Goal: Obtain resource: Obtain resource

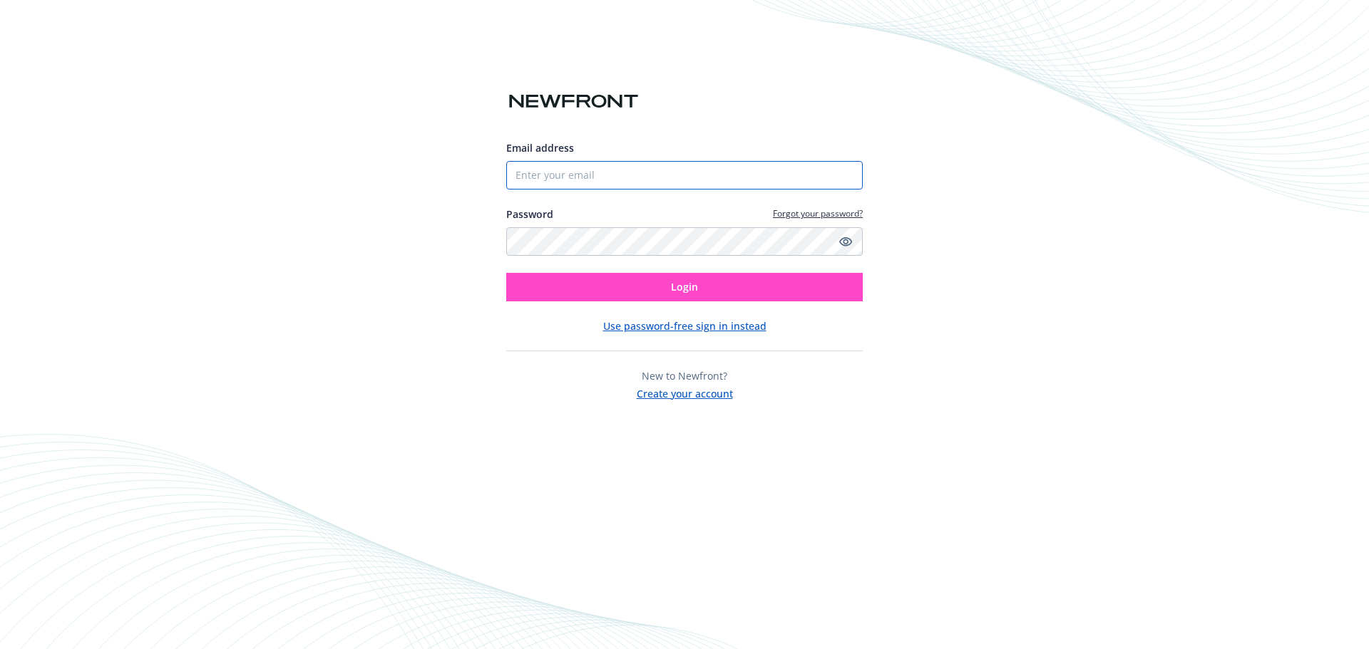
type input "[PERSON_NAME][EMAIL_ADDRESS][PERSON_NAME][DOMAIN_NAME]"
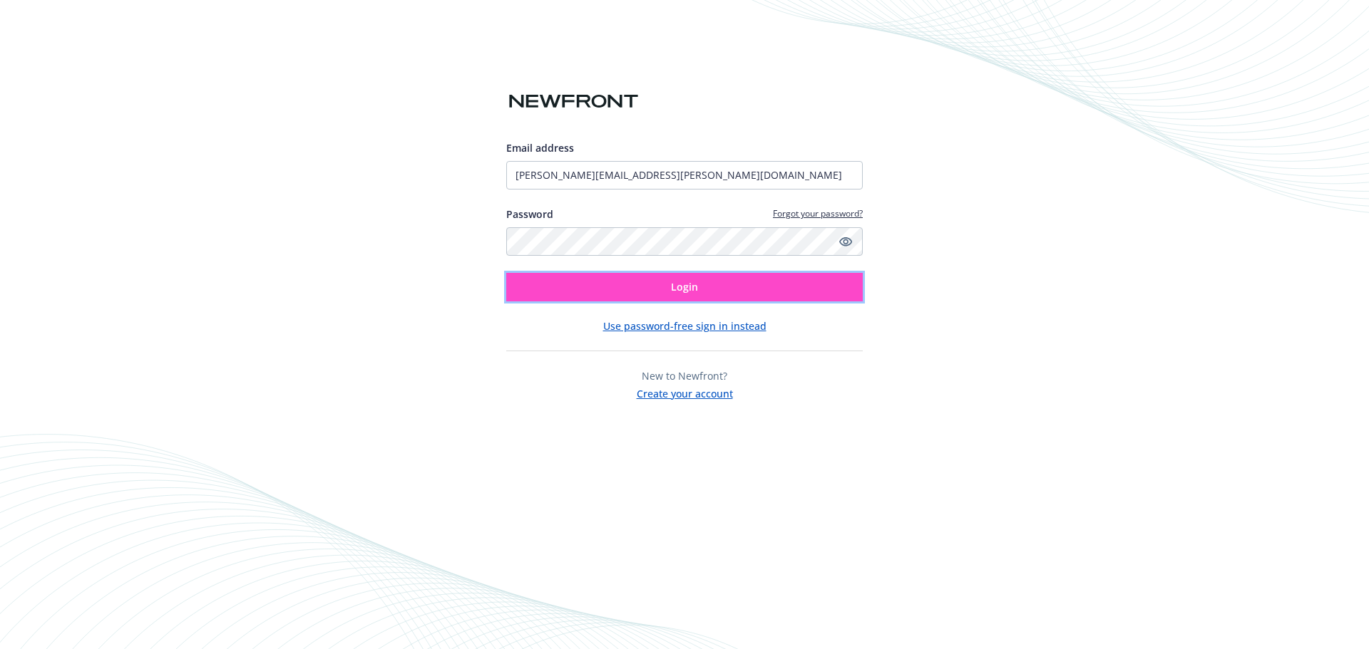
click at [633, 285] on button "Login" at bounding box center [684, 287] width 356 height 29
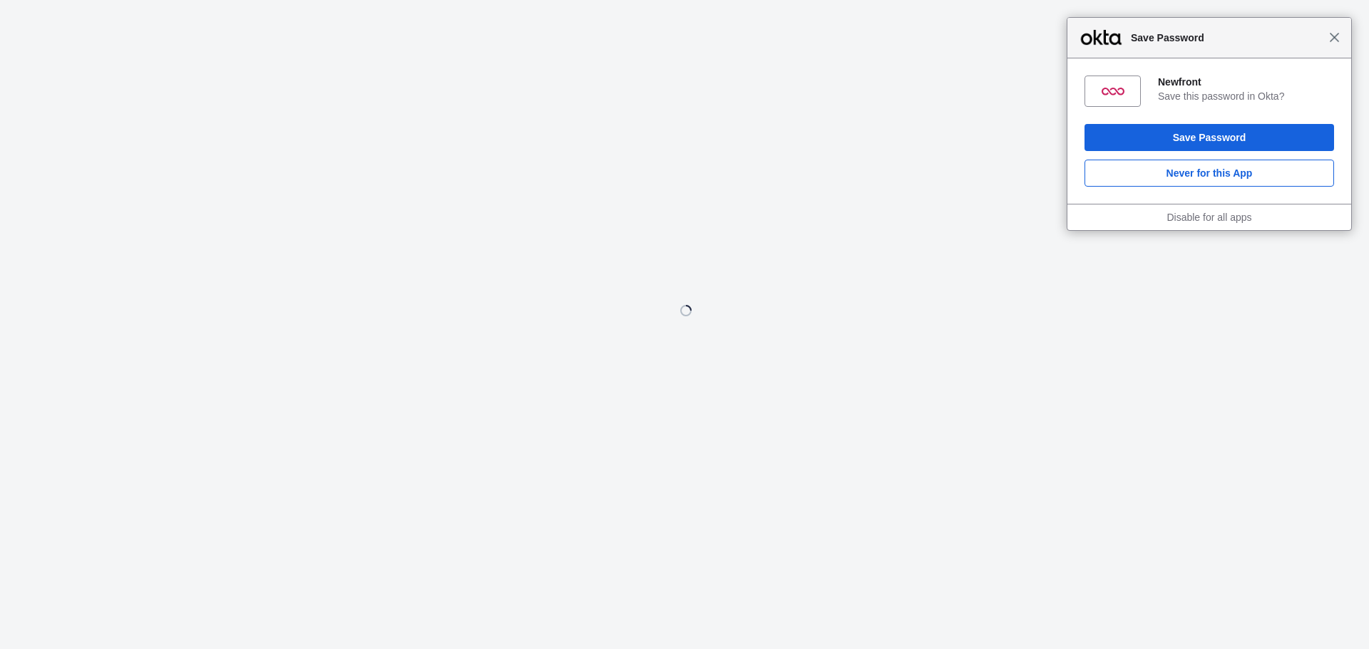
click at [1335, 42] on span "Close" at bounding box center [1334, 37] width 11 height 11
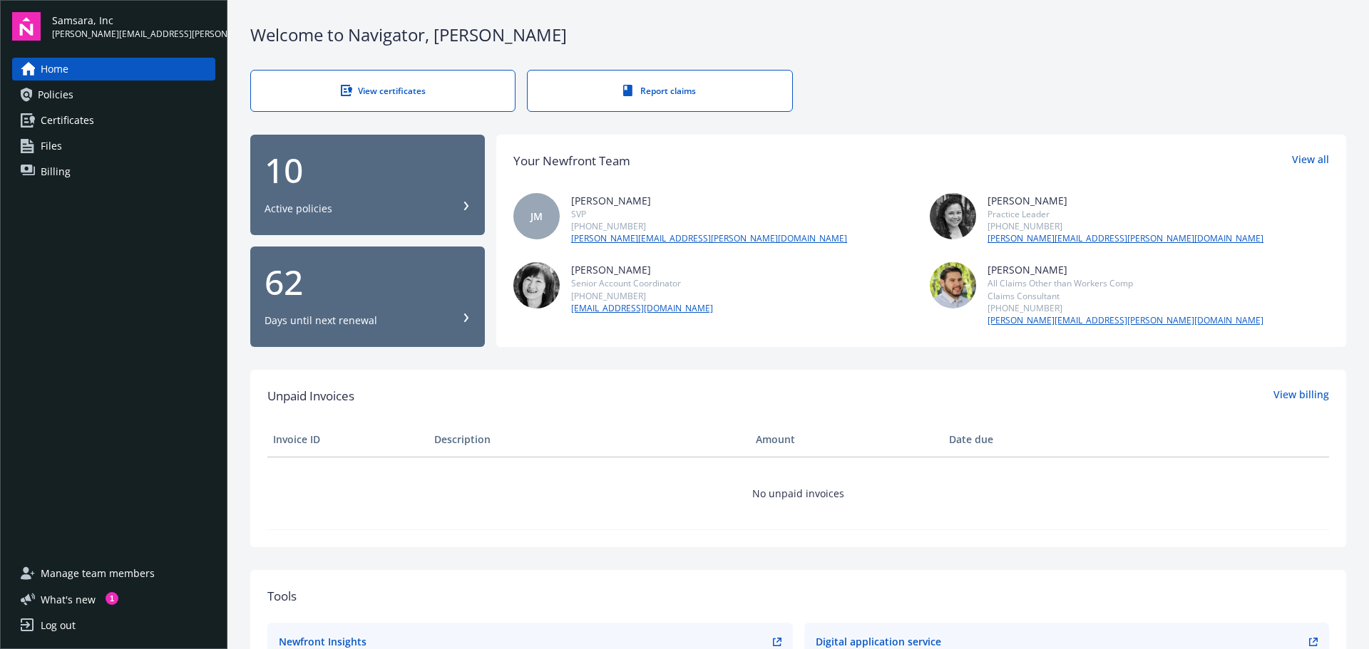
click at [413, 91] on div "View certificates" at bounding box center [382, 91] width 207 height 12
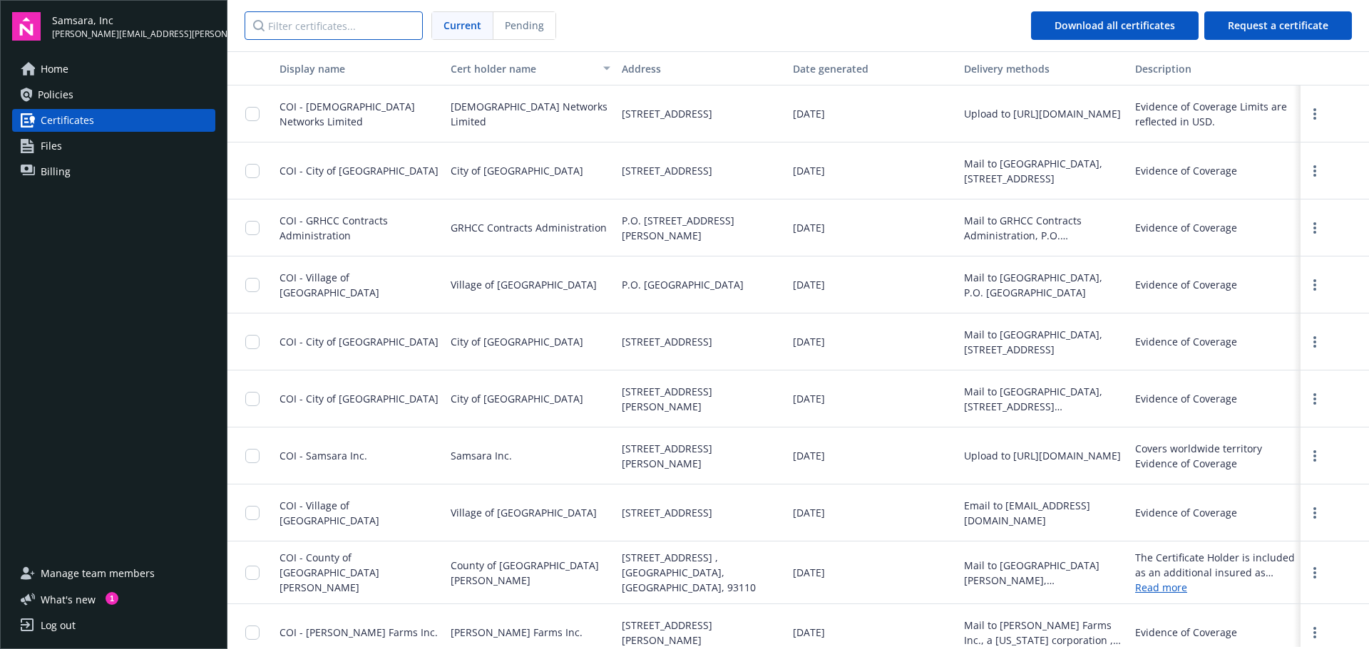
click at [323, 27] on input "Filter certificates..." at bounding box center [333, 25] width 178 height 29
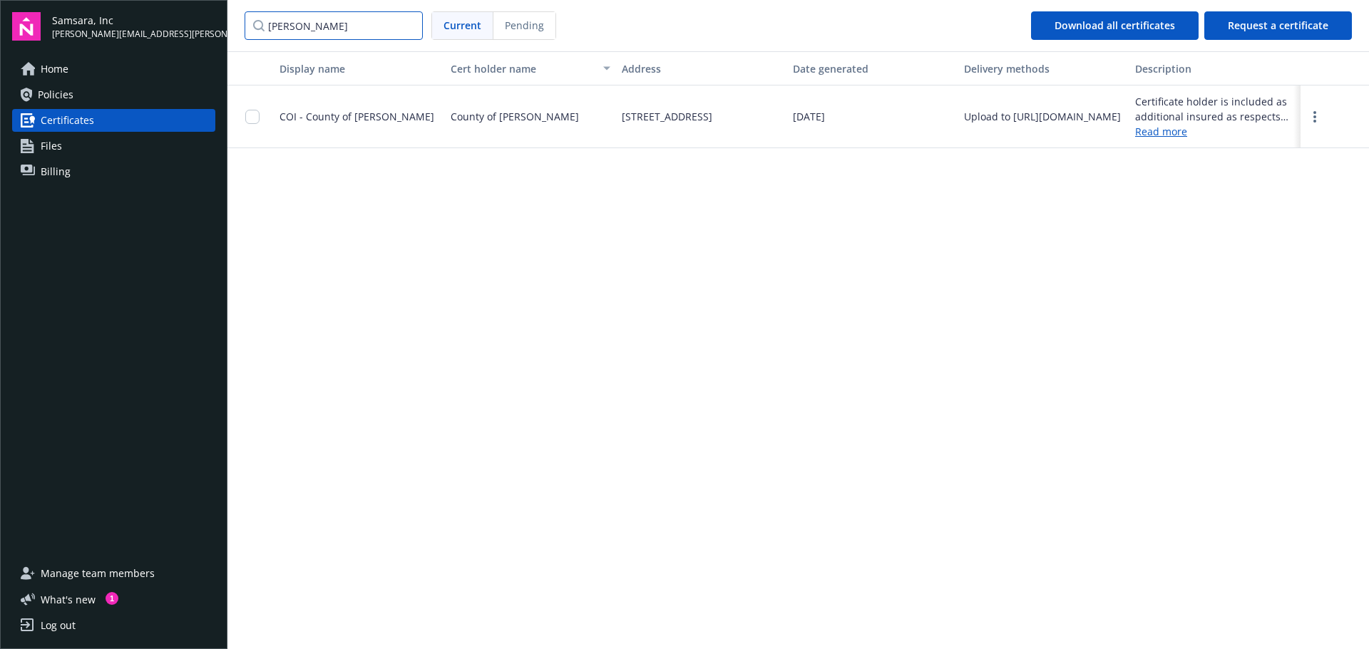
type input "carver"
click at [247, 118] on input "checkbox" at bounding box center [252, 117] width 14 height 14
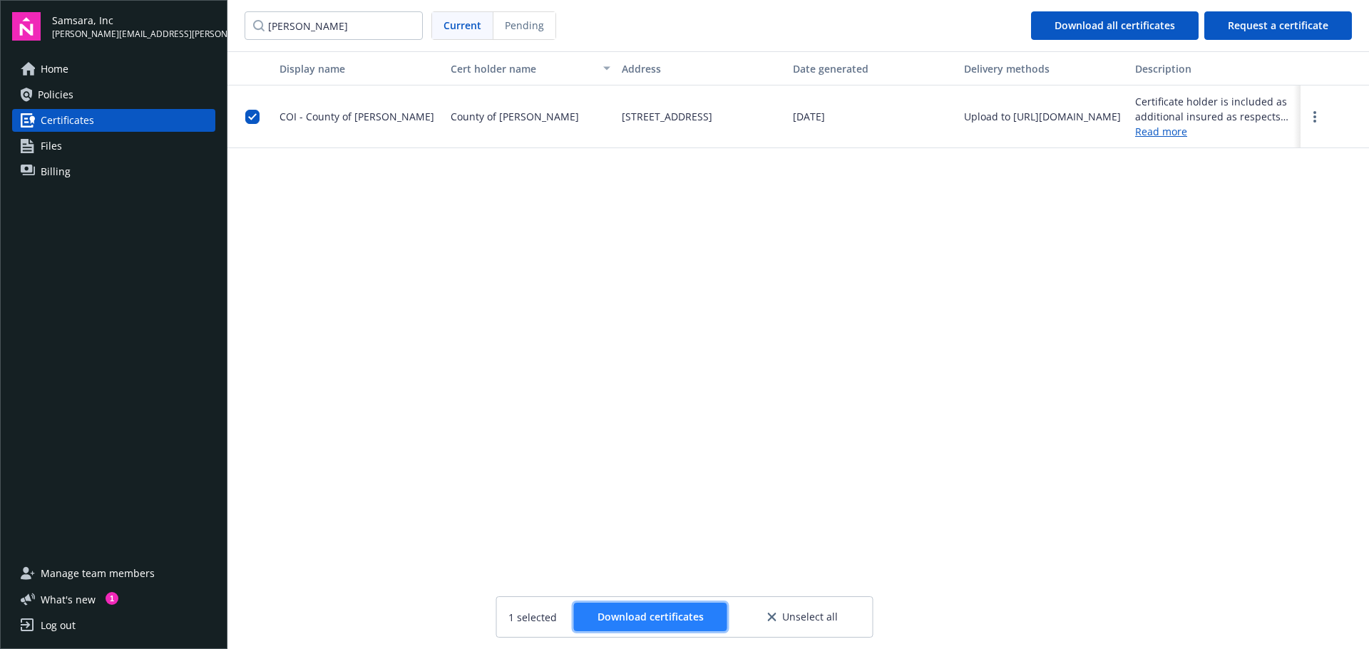
click at [711, 623] on button "Download certificates" at bounding box center [650, 617] width 153 height 29
click at [1195, 257] on div "Display name Cert holder name Address Date generated Delivery methods Descripti…" at bounding box center [797, 349] width 1141 height 596
click at [67, 70] on span "Home" at bounding box center [55, 69] width 28 height 23
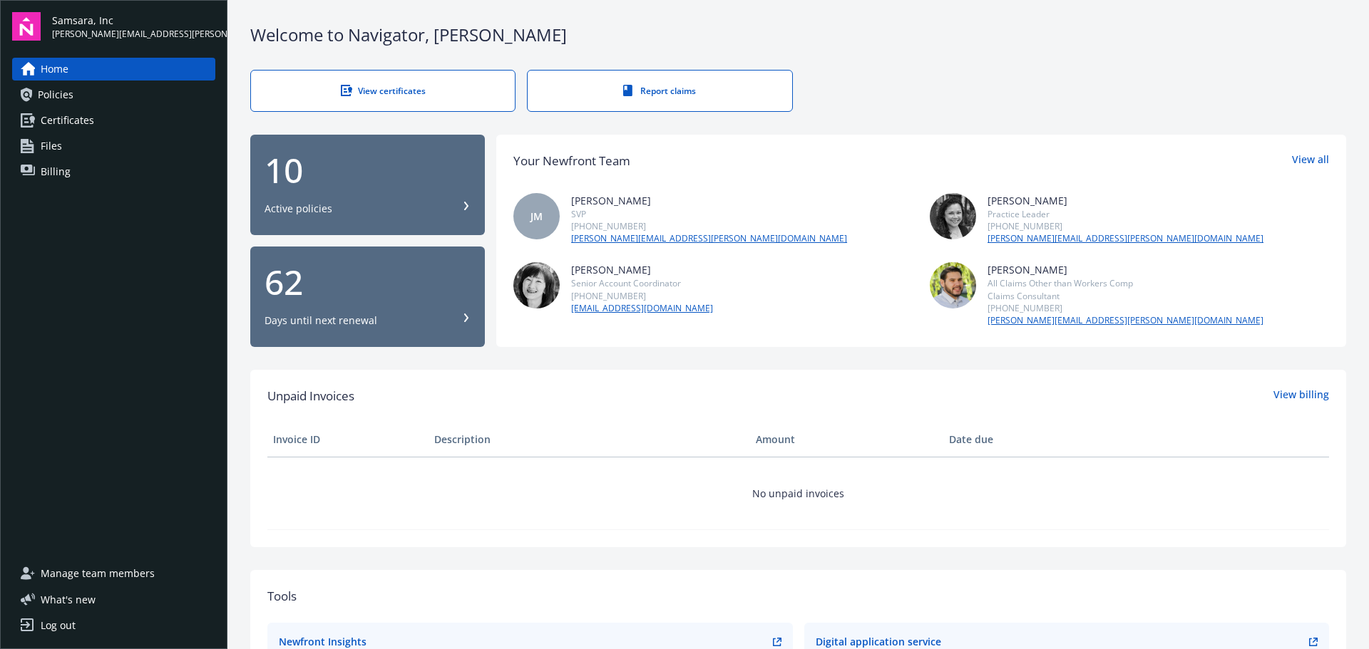
click at [80, 117] on span "Certificates" at bounding box center [67, 120] width 53 height 23
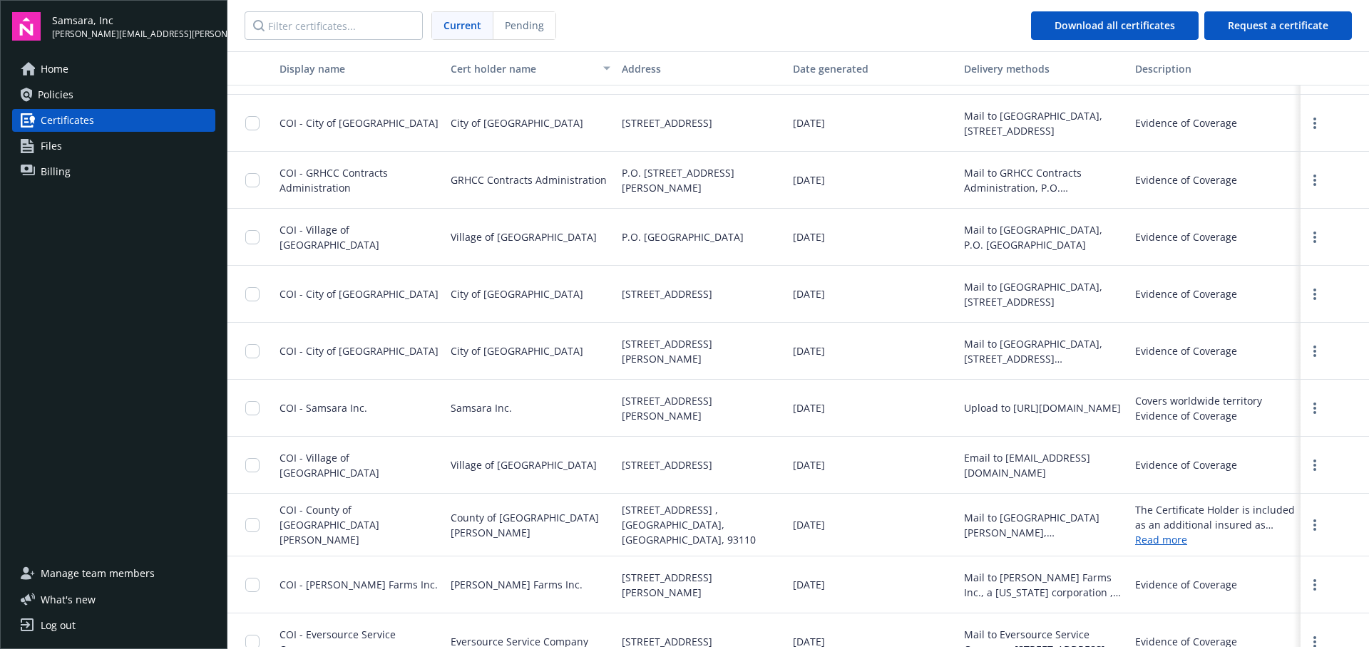
scroll to position [71, 0]
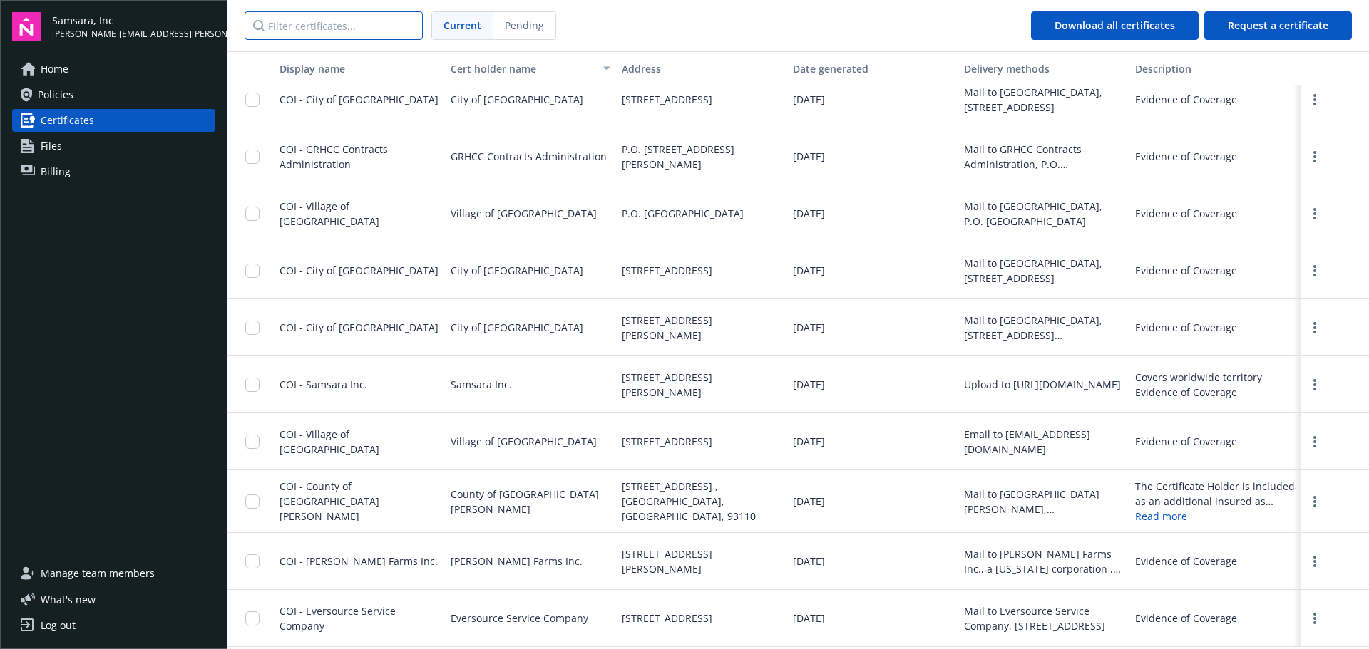
click at [313, 29] on input "Filter certificates..." at bounding box center [333, 25] width 178 height 29
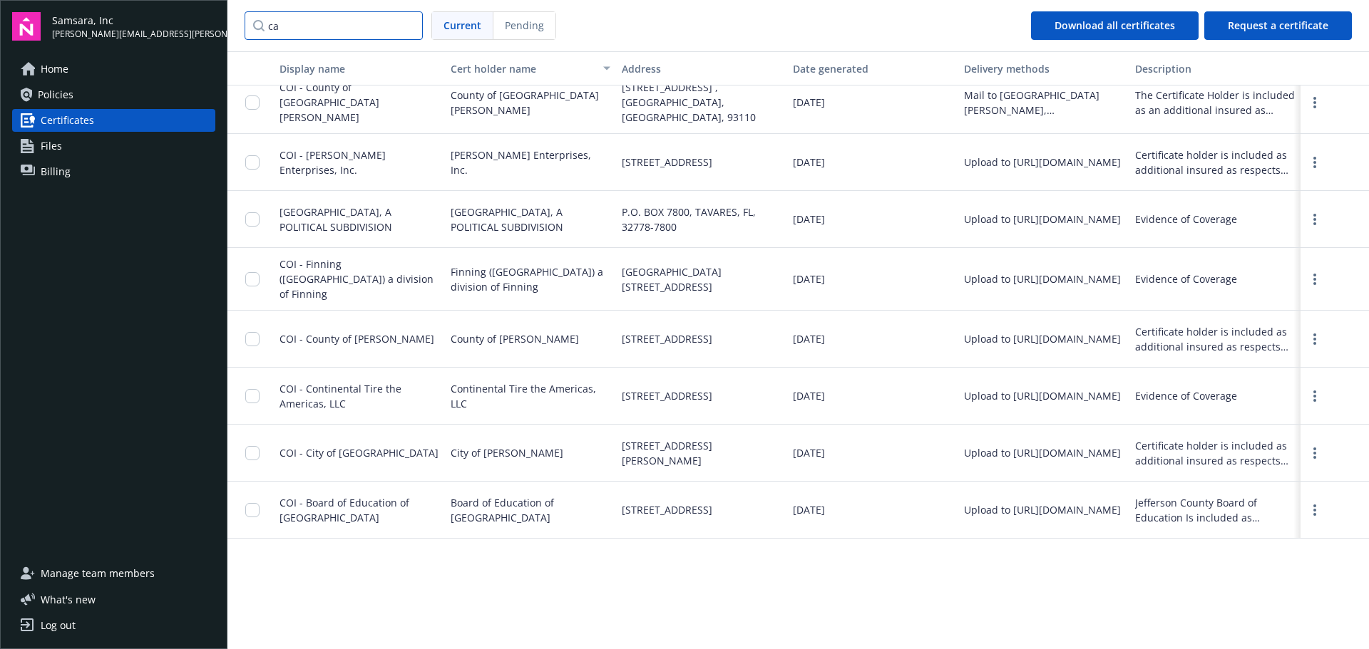
scroll to position [0, 0]
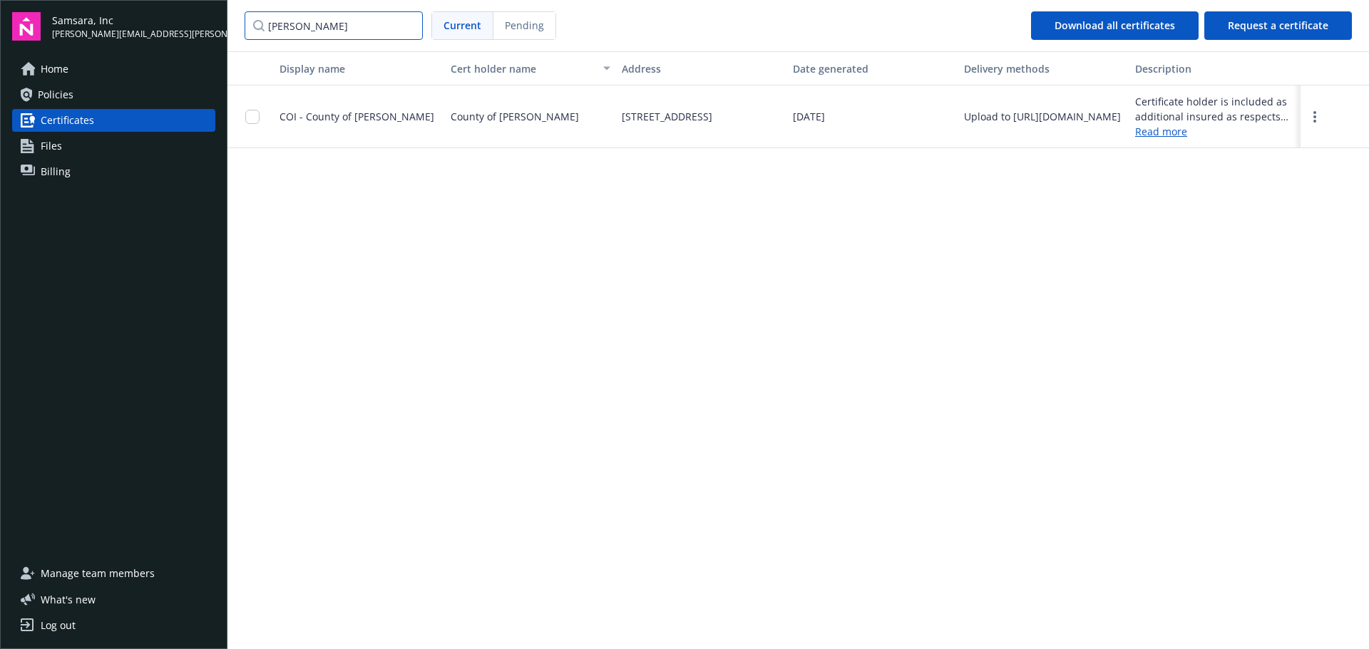
type input "carver"
click at [306, 117] on span "COI - County of Carver" at bounding box center [356, 117] width 155 height 14
click at [260, 116] on div at bounding box center [256, 116] width 23 height 45
click at [248, 118] on input "checkbox" at bounding box center [252, 117] width 14 height 14
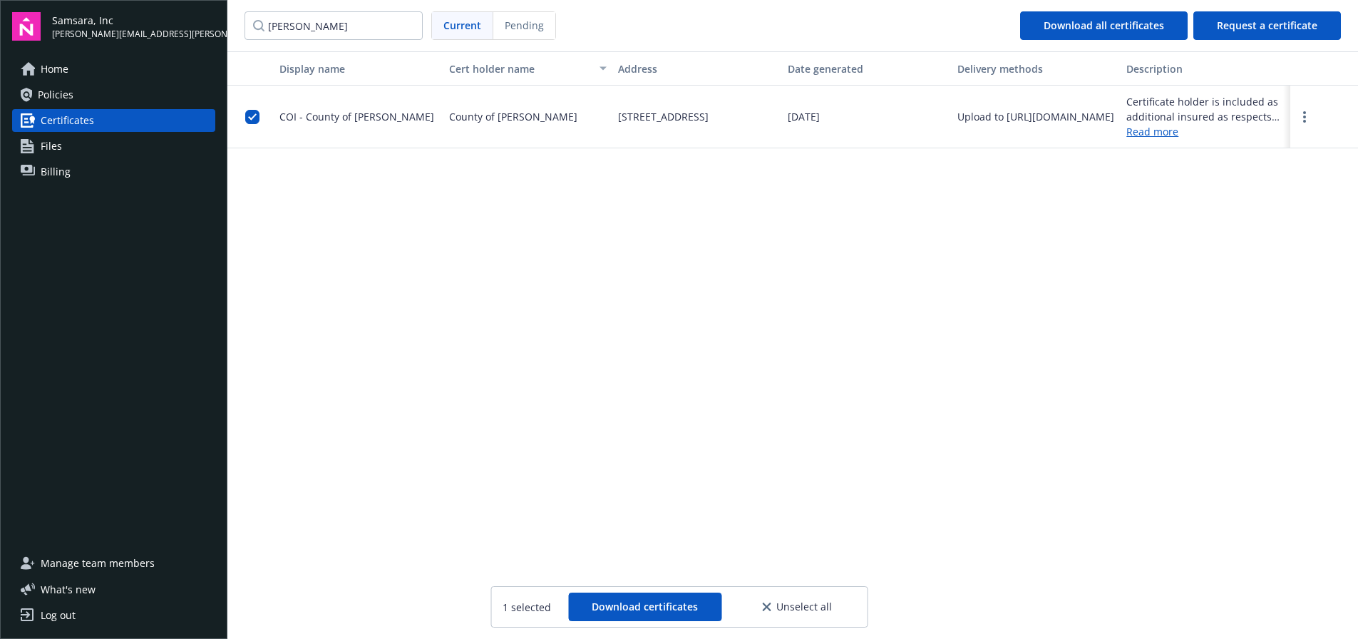
click at [952, 107] on div "01/17/2025" at bounding box center [867, 117] width 170 height 63
click at [1312, 120] on link "more" at bounding box center [1304, 116] width 17 height 17
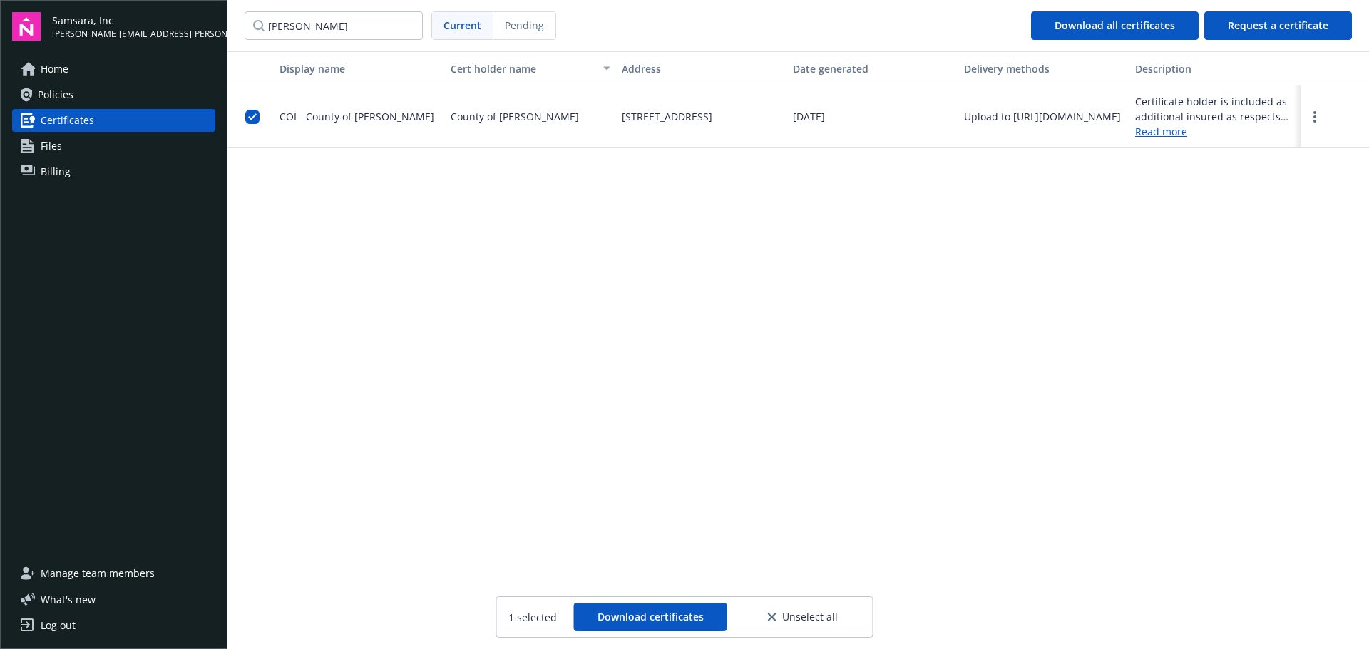
click at [1018, 118] on div "Upload to https://www.newfront.com/" at bounding box center [1042, 116] width 157 height 15
click at [1162, 130] on link "Read more" at bounding box center [1215, 131] width 160 height 15
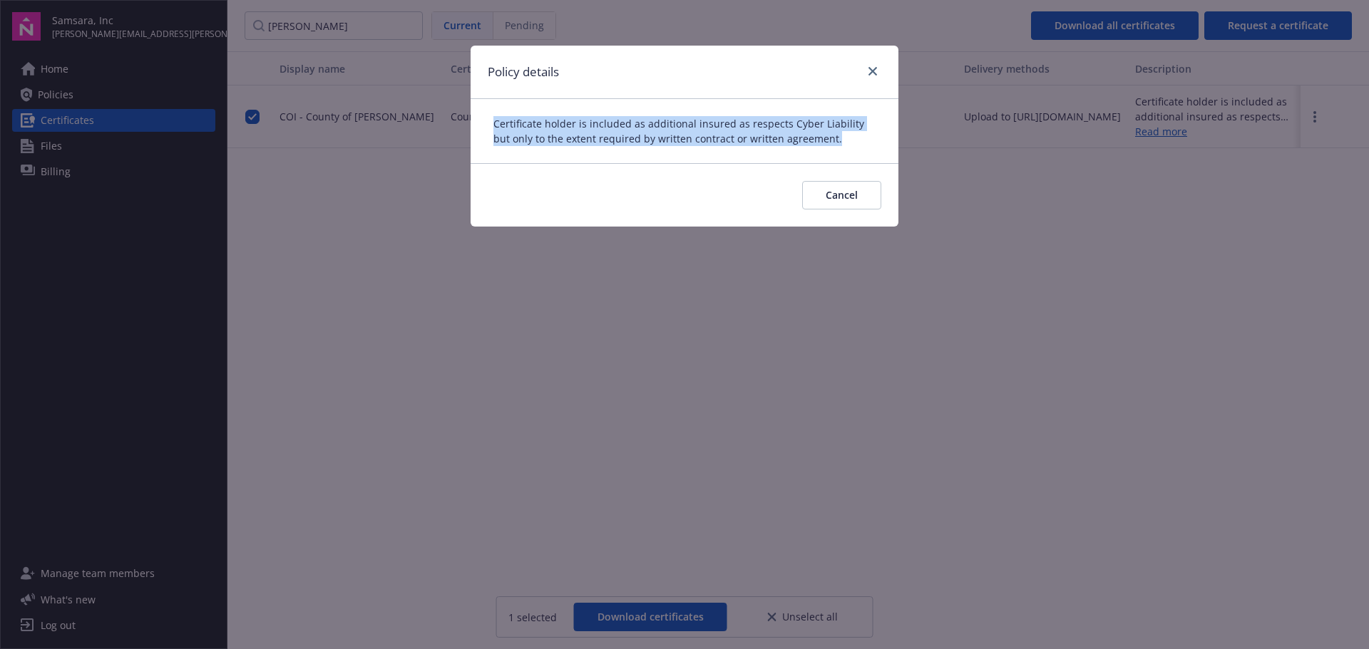
drag, startPoint x: 832, startPoint y: 137, endPoint x: 476, endPoint y: 118, distance: 356.2
click at [476, 118] on div "Certificate holder is included as additional insured as respects Cyber Liabilit…" at bounding box center [684, 131] width 428 height 64
copy span "Certificate holder is included as additional insured as respects Cyber Liabilit…"
click at [848, 195] on span "Cancel" at bounding box center [841, 195] width 32 height 14
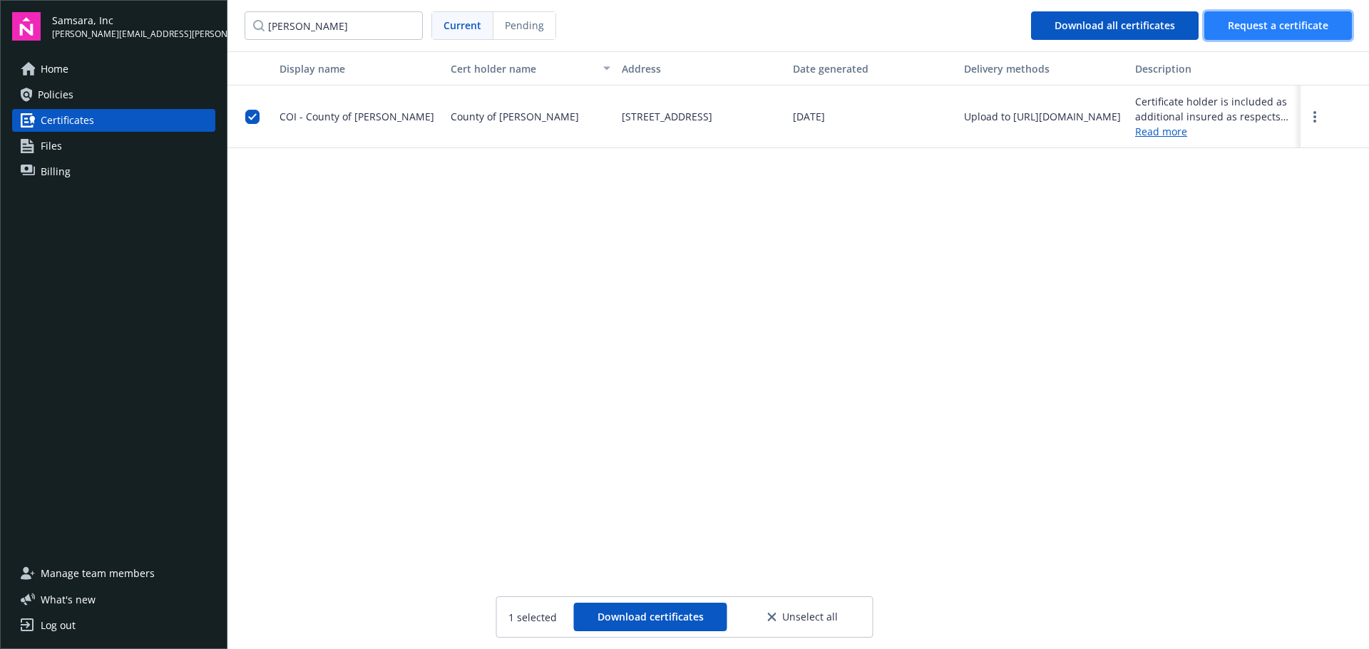
click at [1319, 18] on button "Request a certificate" at bounding box center [1278, 25] width 148 height 29
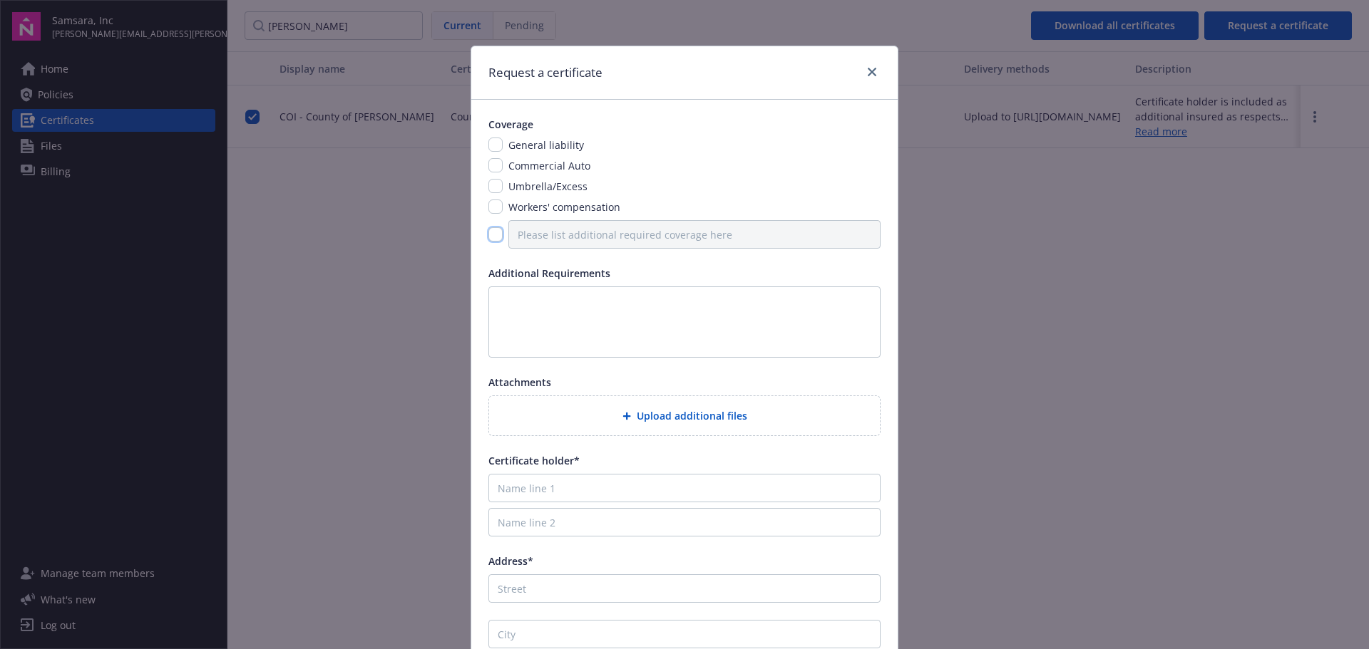
click at [495, 239] on input "checkbox" at bounding box center [495, 234] width 14 height 14
checkbox input "true"
click at [547, 237] on input "Please list additional required coverage here" at bounding box center [694, 234] width 372 height 29
